Goal: Find specific page/section: Find specific page/section

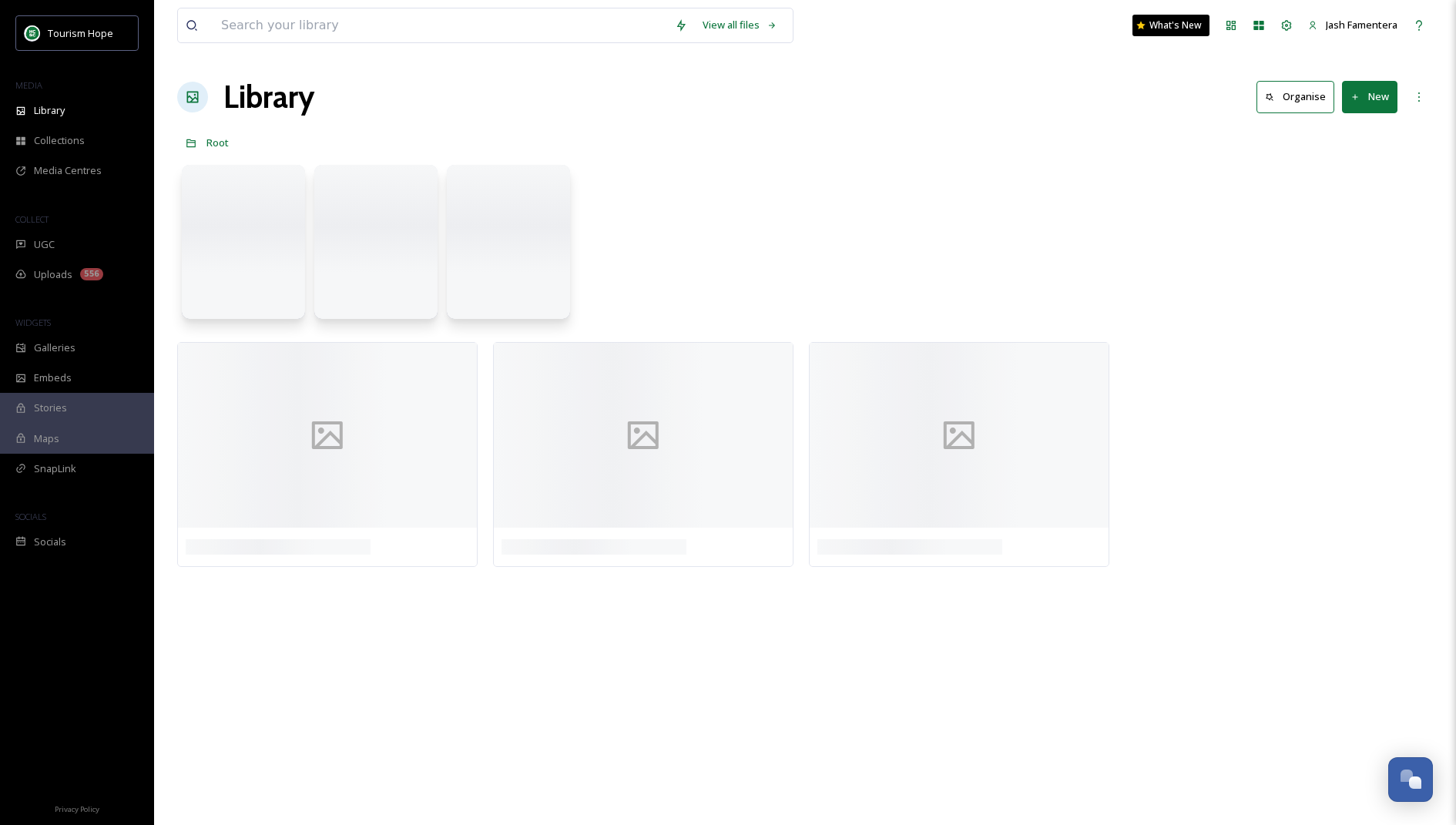
click at [462, 43] on div "View all files What's New Jash Famentera" at bounding box center [804, 25] width 1255 height 51
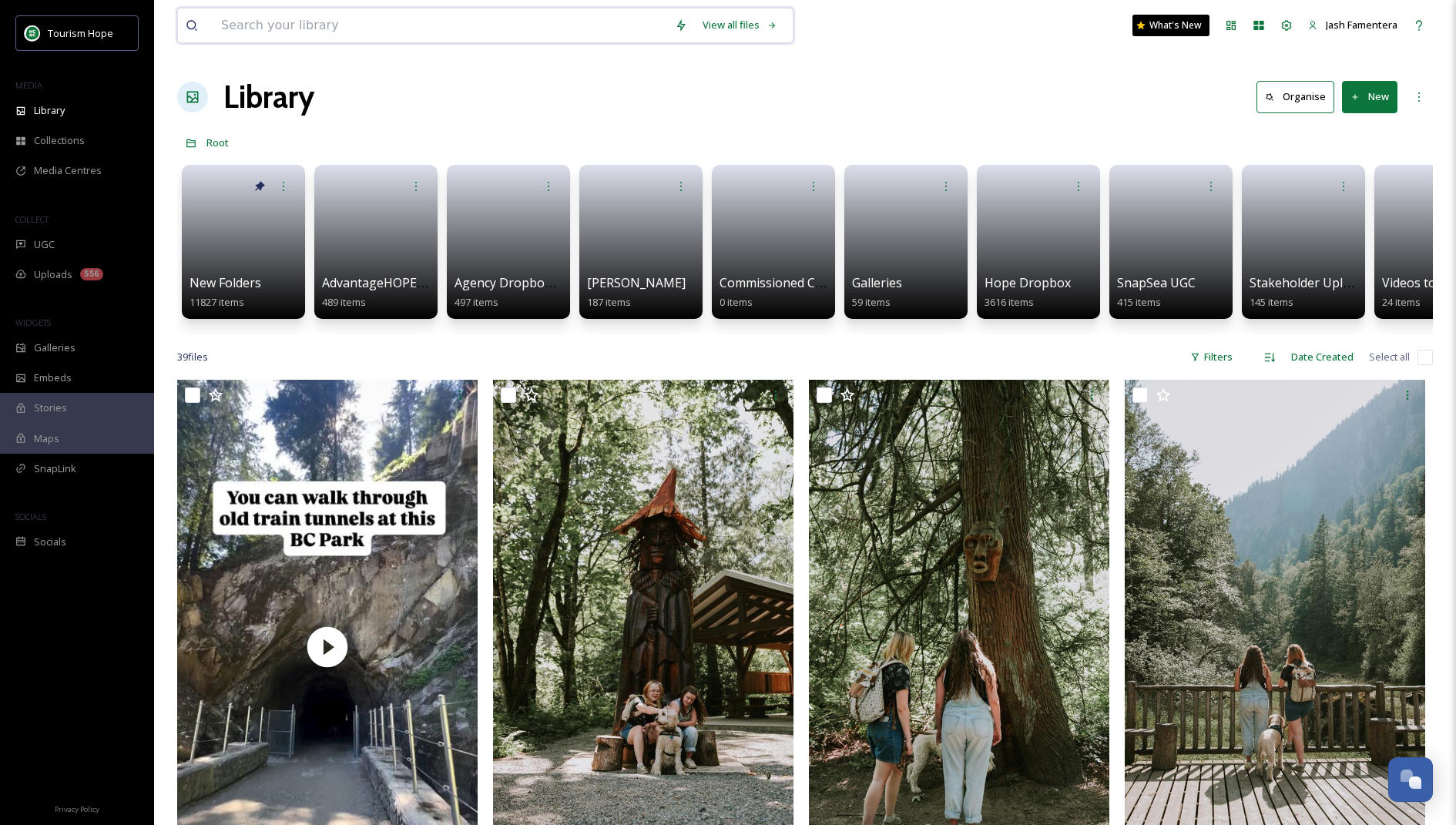
click at [465, 34] on input at bounding box center [440, 25] width 453 height 34
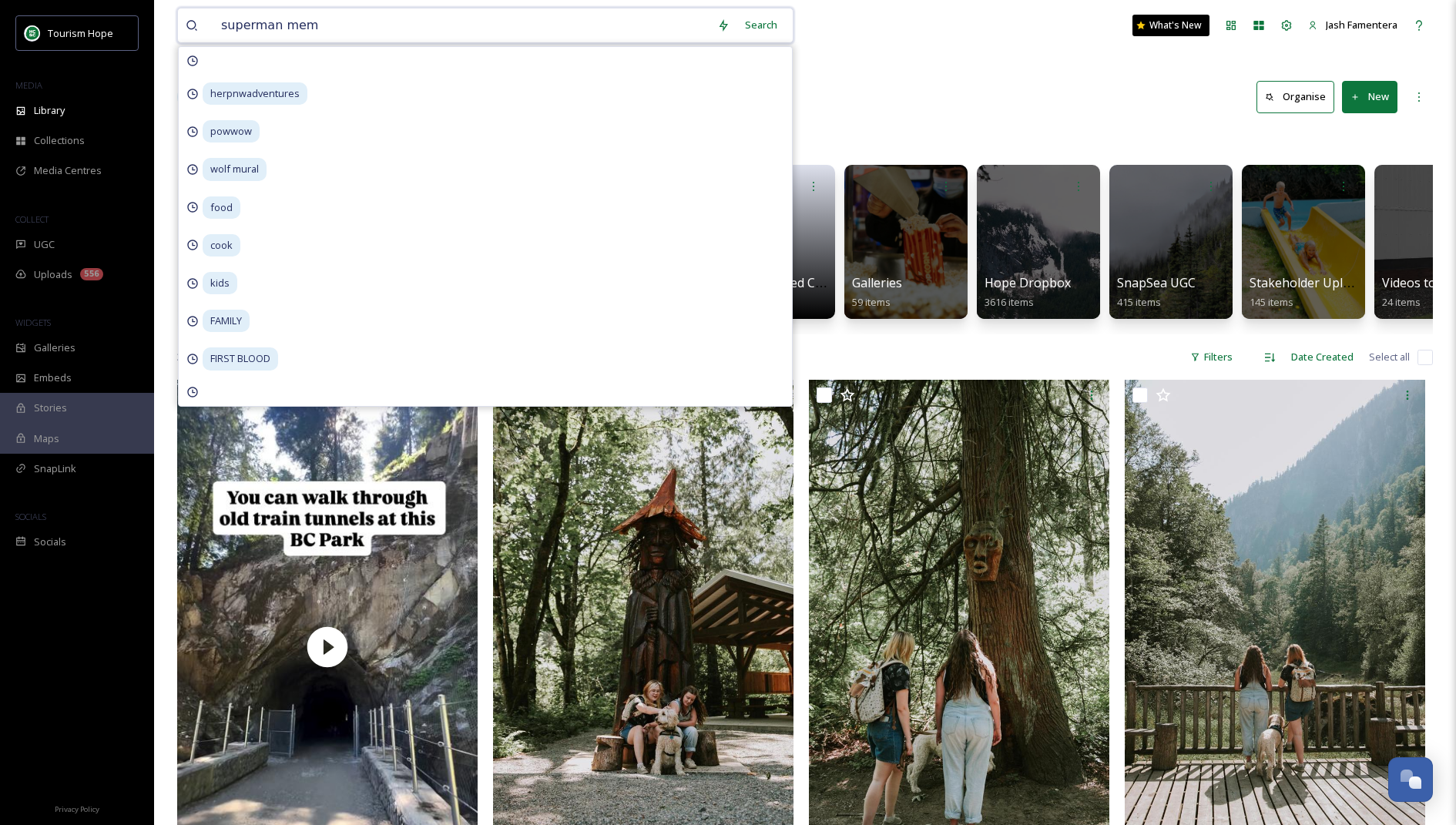
type input "superman meme"
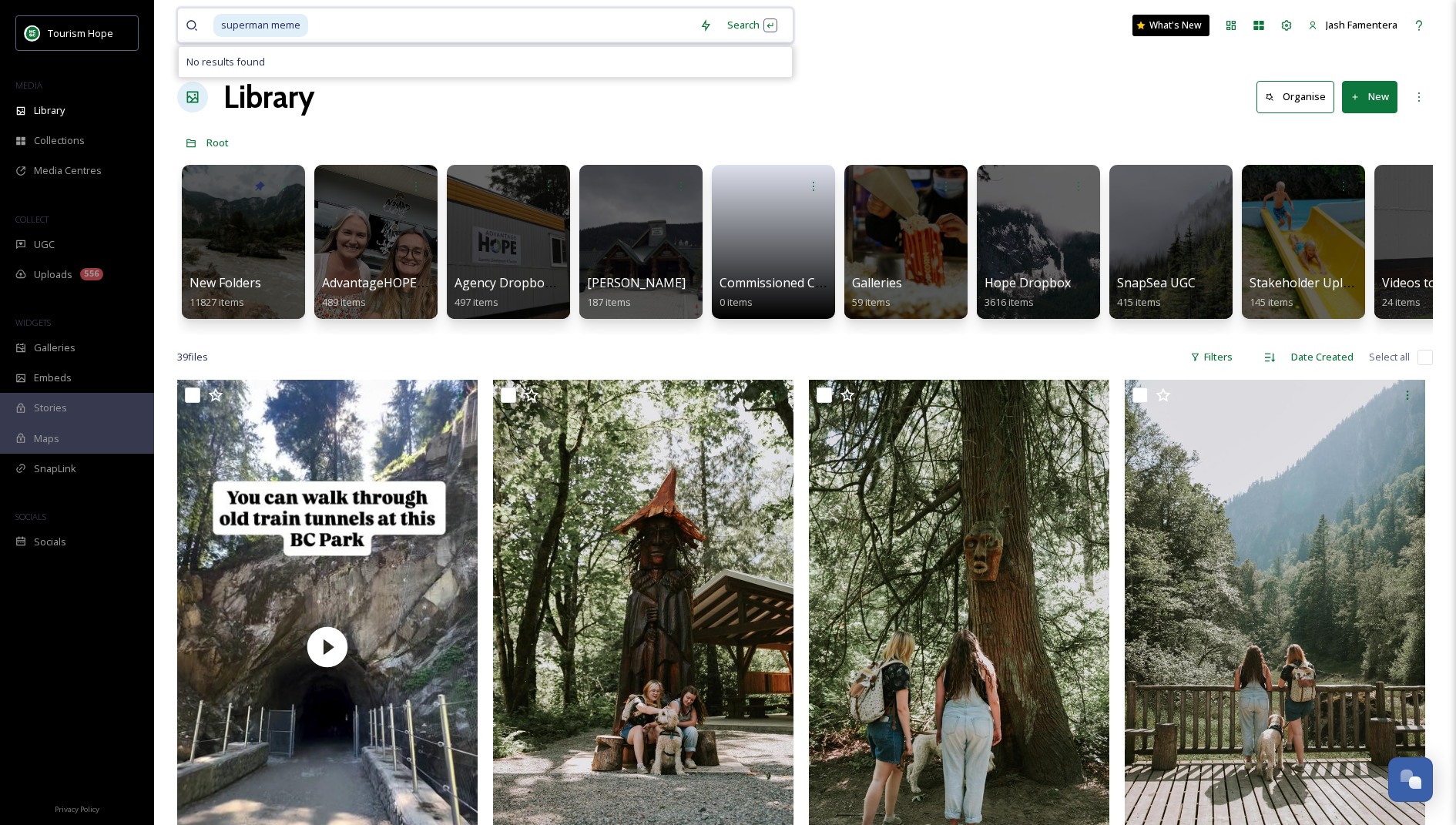
click at [604, 30] on input at bounding box center [500, 25] width 382 height 34
type input "s"
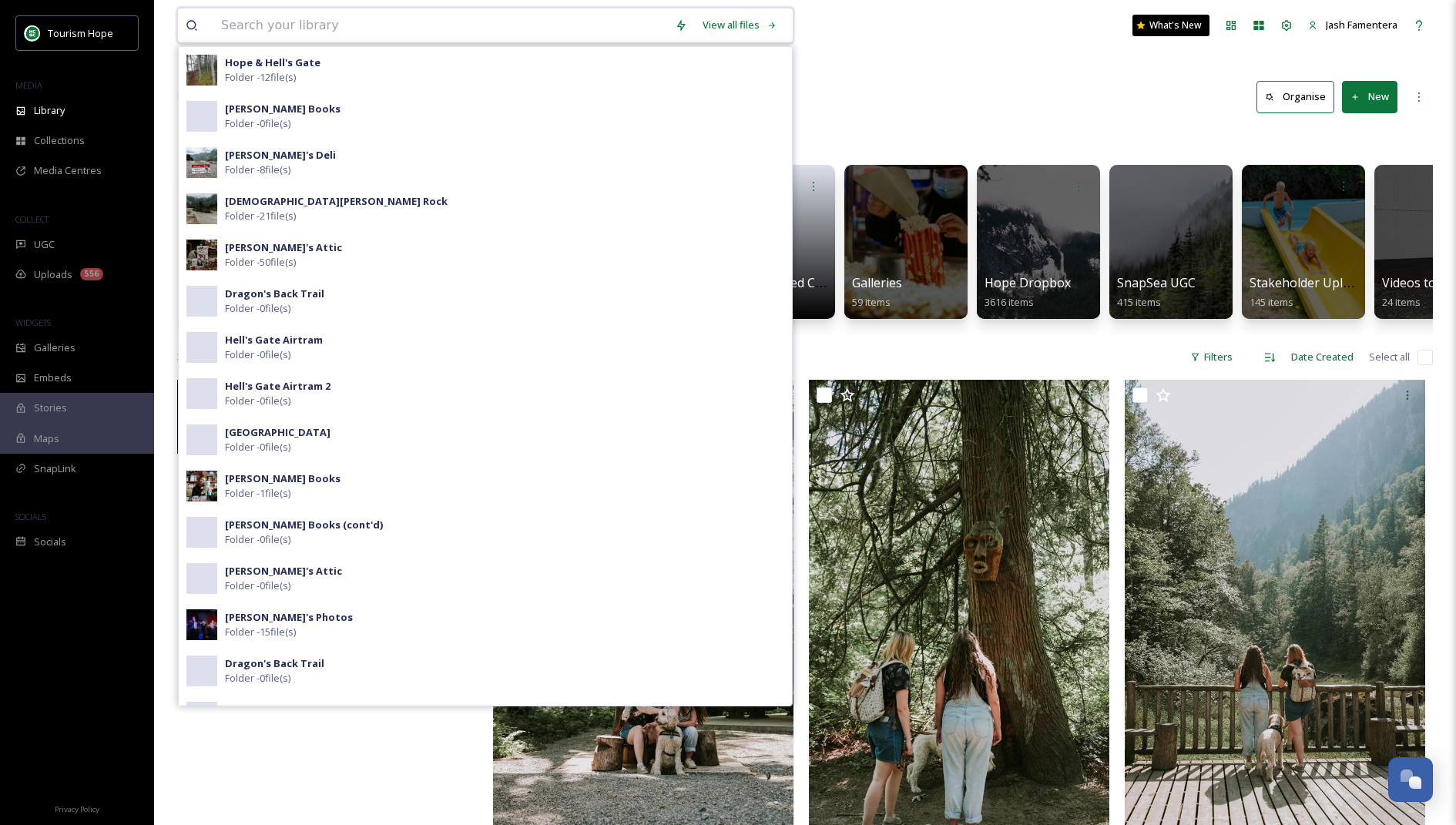
click at [313, 772] on video "herpnwadventures-4679204.mp4" at bounding box center [327, 646] width 301 height 534
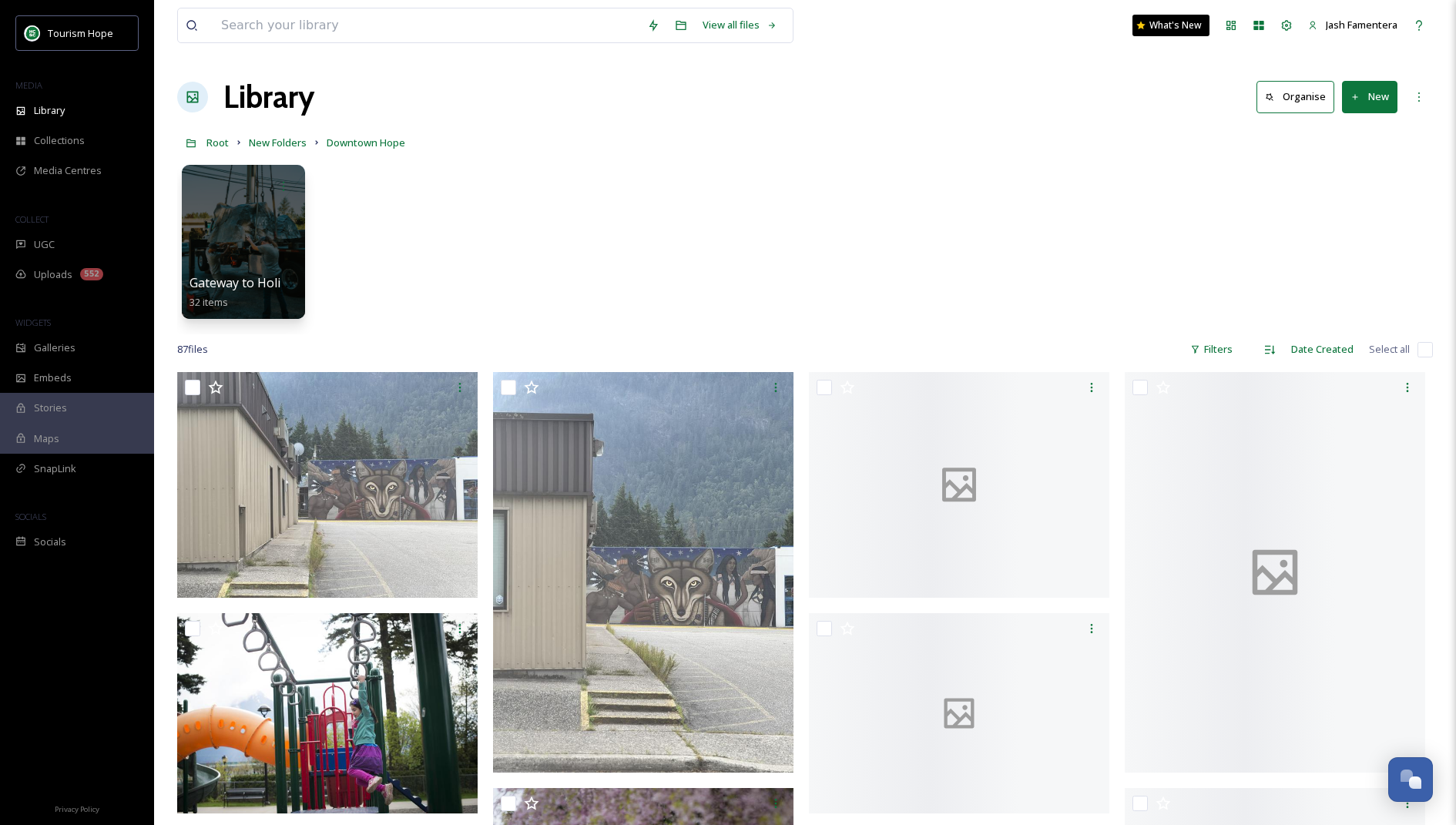
scroll to position [7731, 0]
